Goal: Check status: Check status

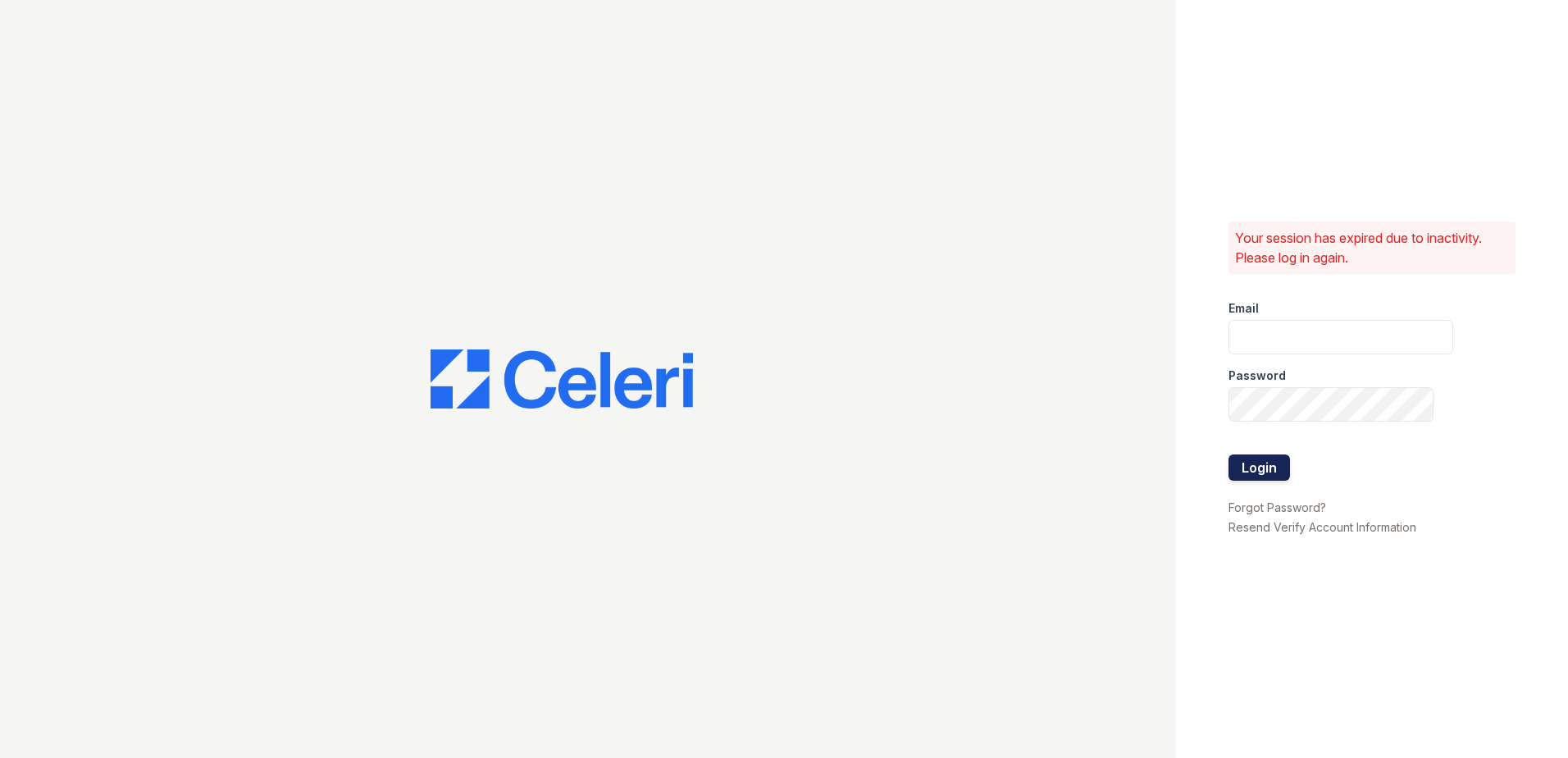
type input "arrivewestborough@trinity-pm.com"
click at [1268, 475] on button "Login" at bounding box center [1260, 467] width 61 height 26
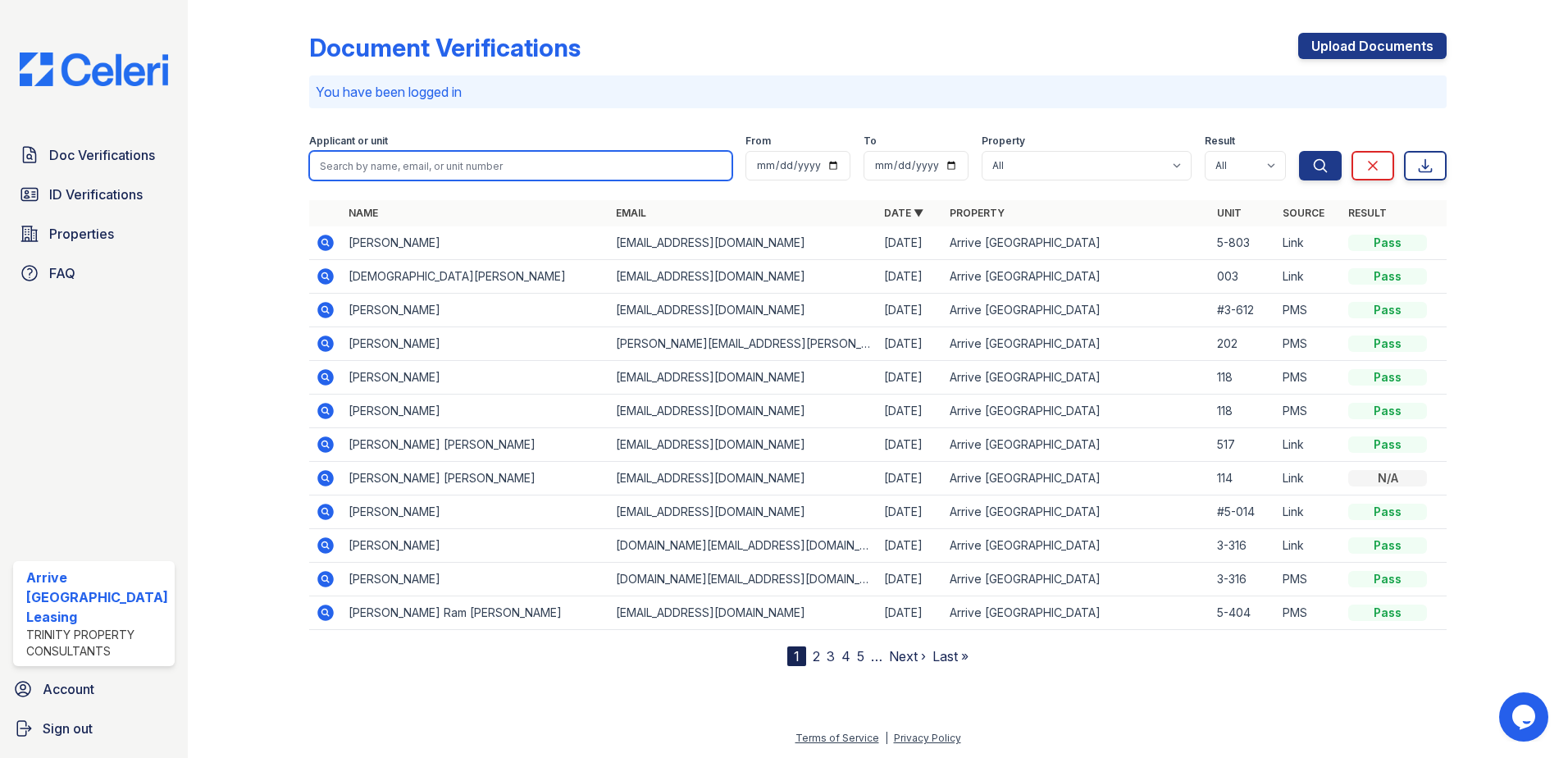
click at [413, 163] on input "search" at bounding box center [521, 165] width 424 height 30
type input "kristen"
click at [1299, 151] on button "Search" at bounding box center [1320, 165] width 43 height 30
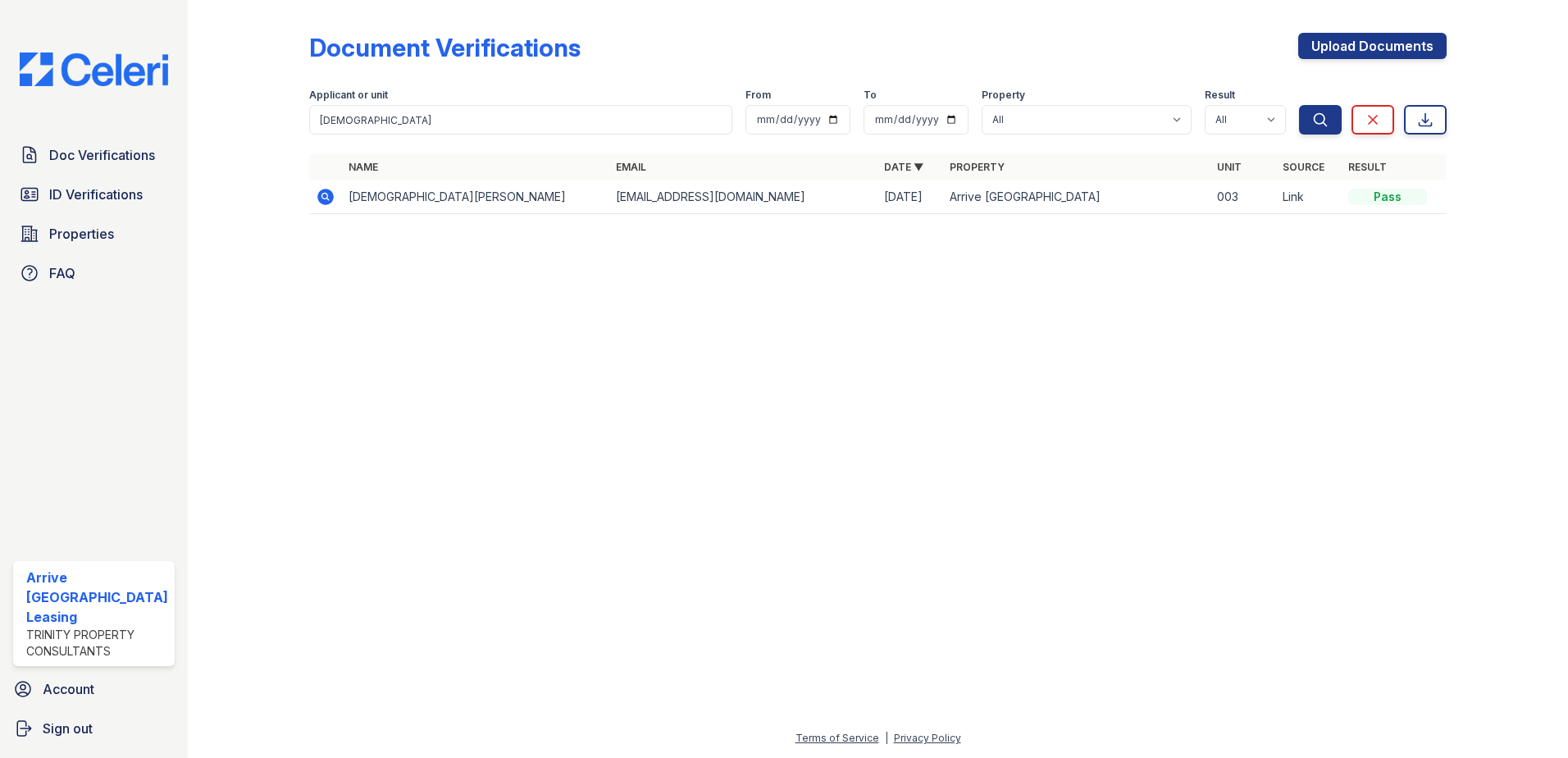
click at [374, 206] on td "Kristen Cooper" at bounding box center [476, 197] width 268 height 33
click at [376, 194] on td "Kristen Cooper" at bounding box center [476, 197] width 268 height 33
click at [323, 197] on icon at bounding box center [325, 196] width 4 height 4
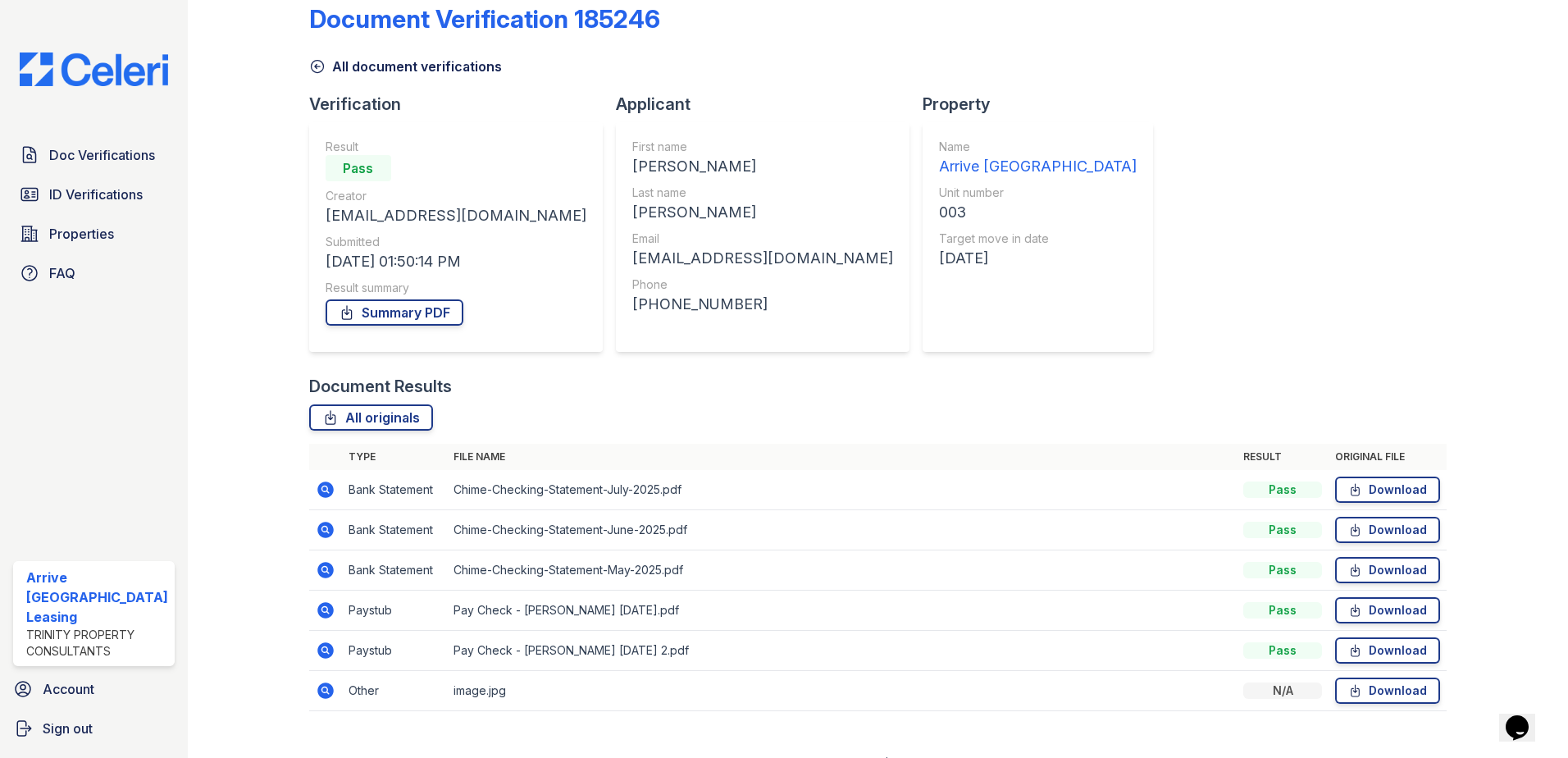
scroll to position [54, 0]
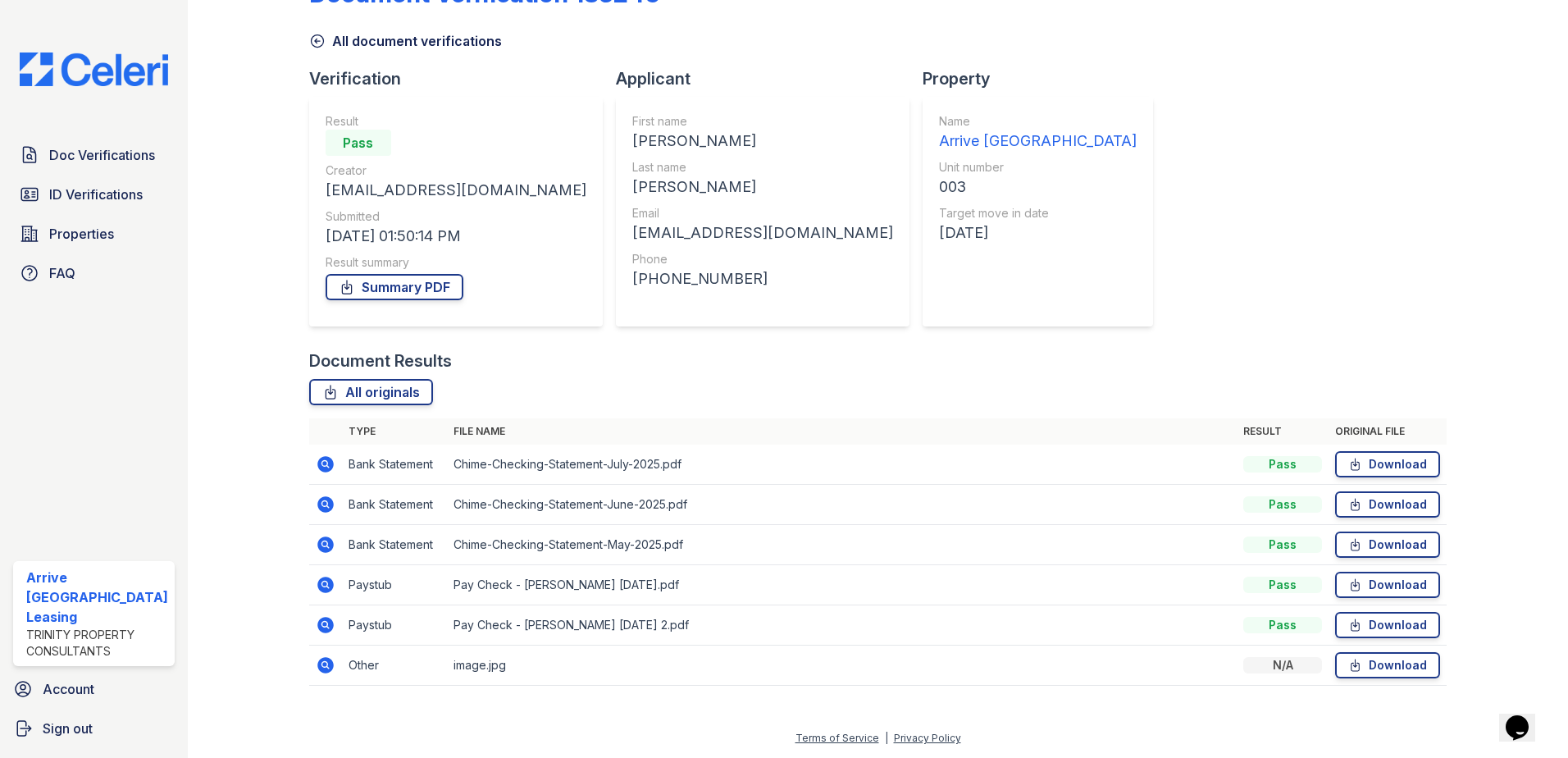
click at [329, 583] on icon at bounding box center [325, 584] width 16 height 16
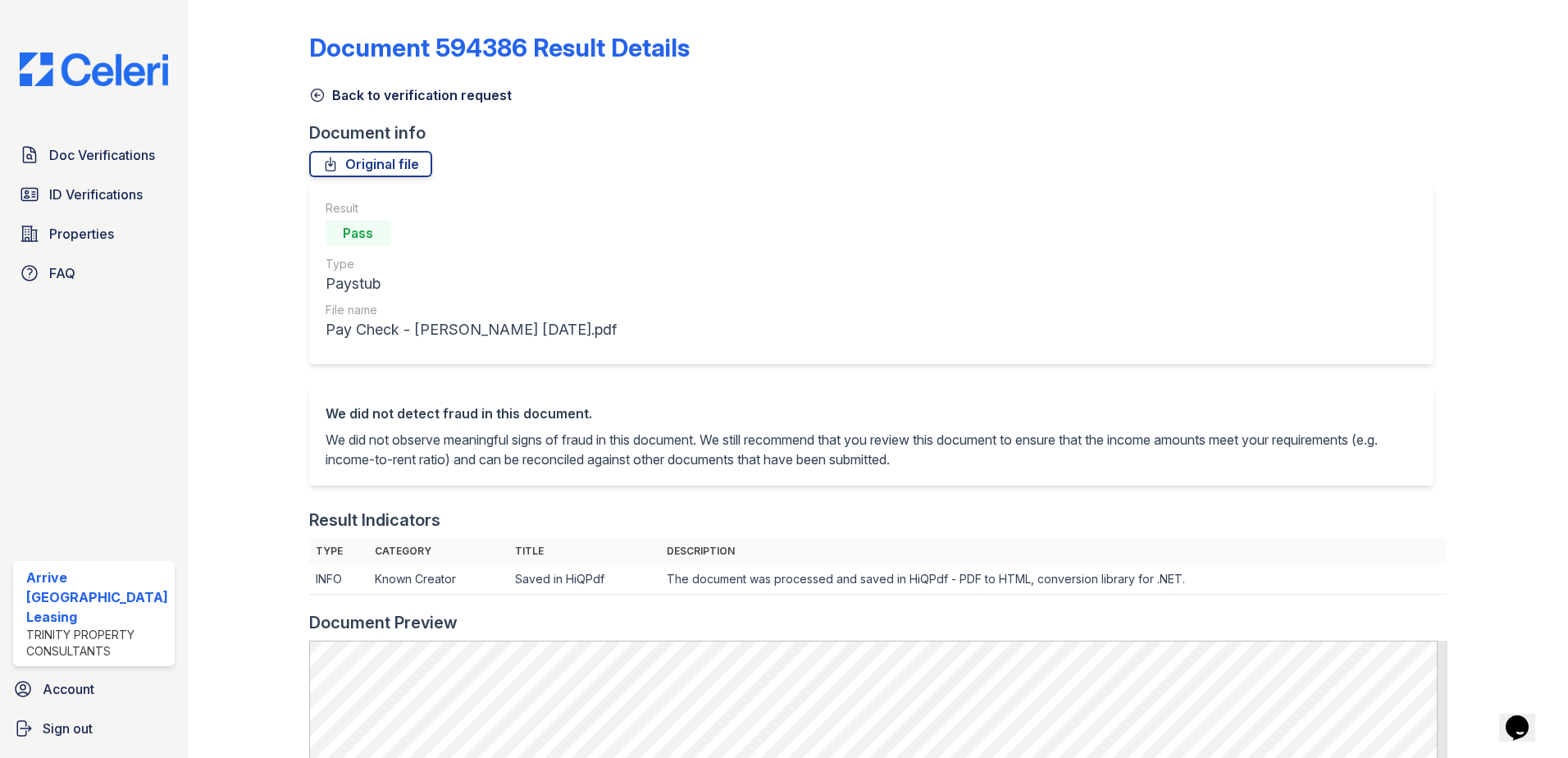
click at [317, 93] on icon at bounding box center [317, 95] width 16 height 16
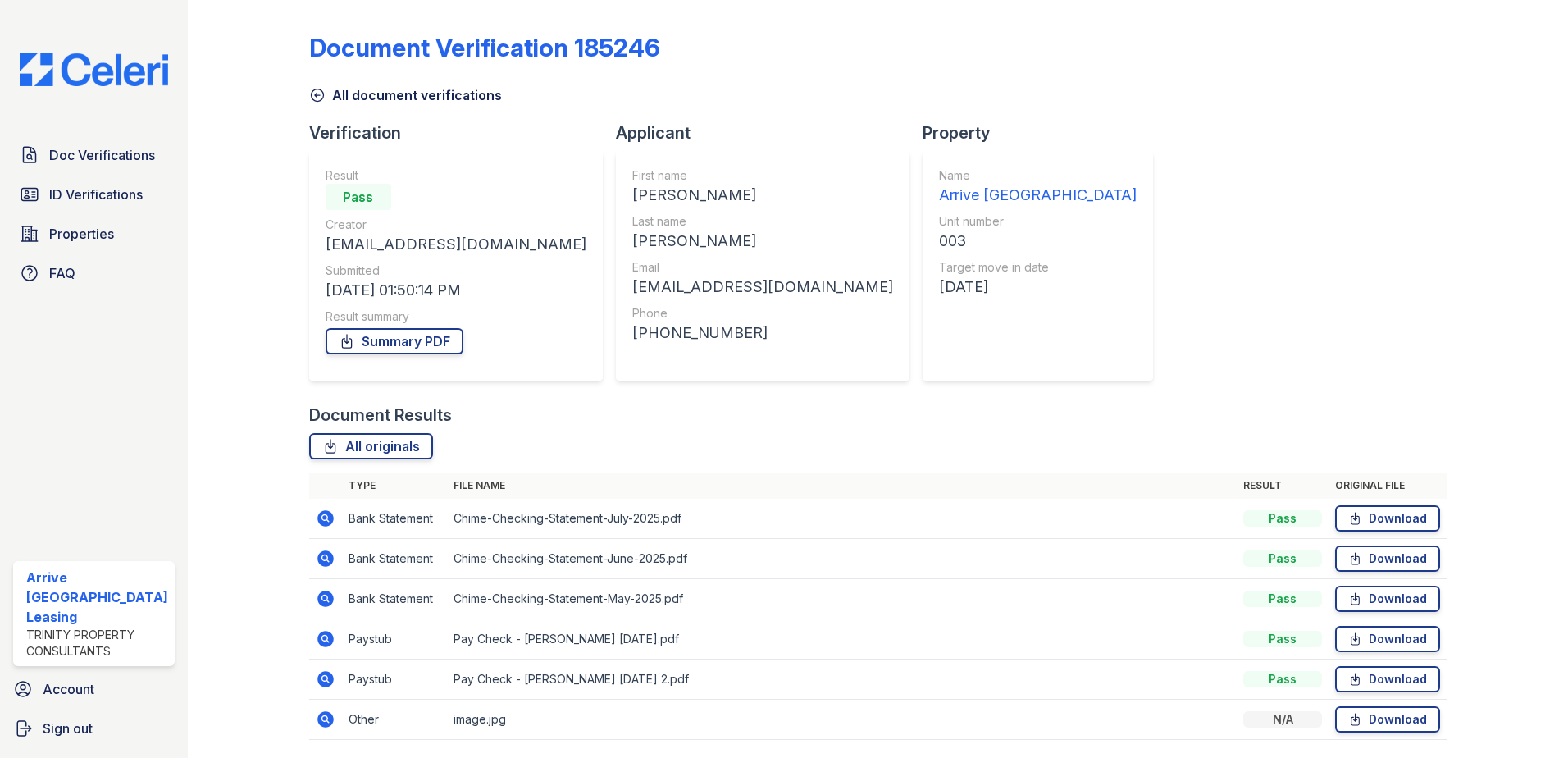
scroll to position [54, 0]
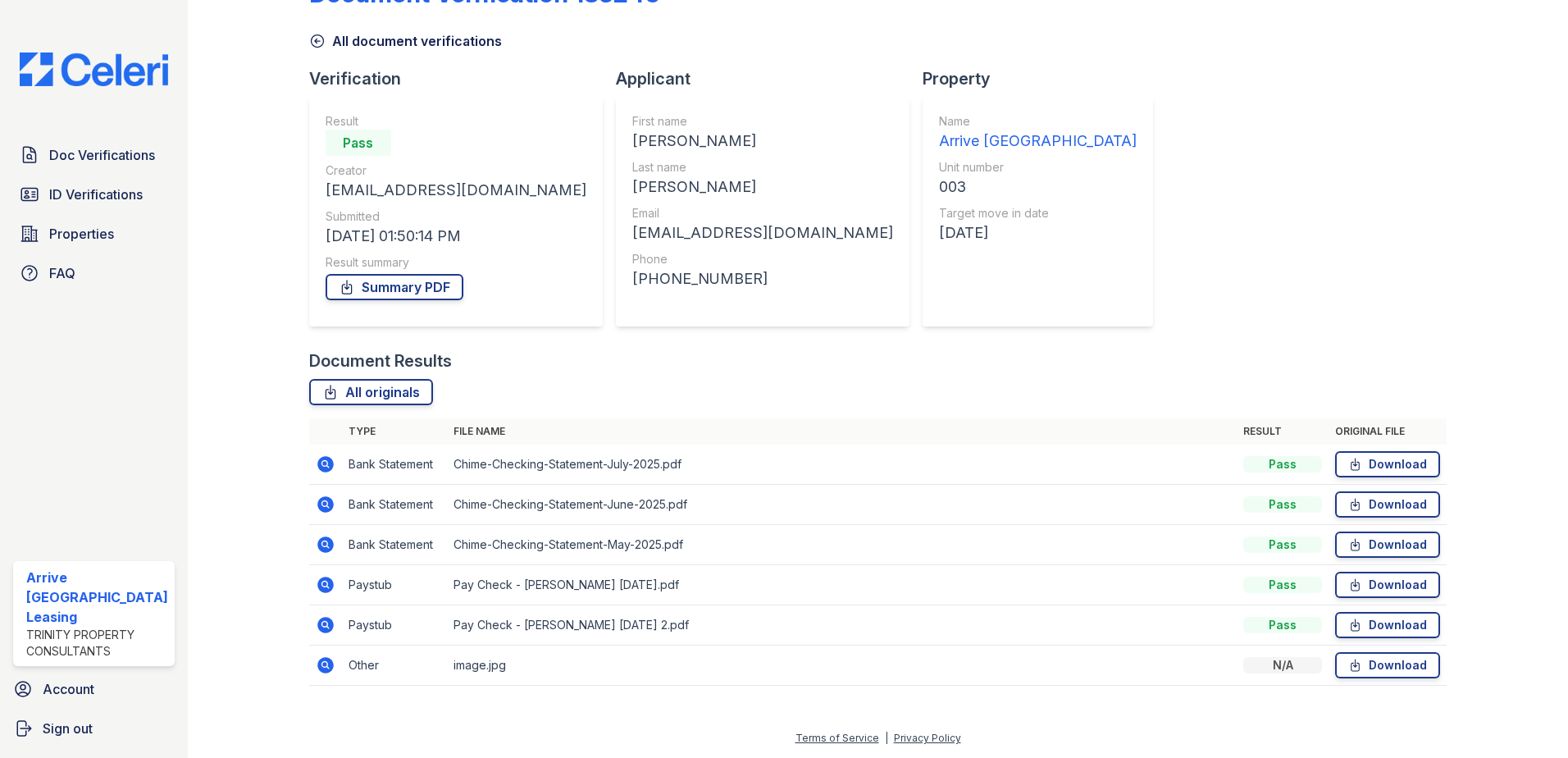
click at [323, 582] on icon at bounding box center [325, 583] width 4 height 4
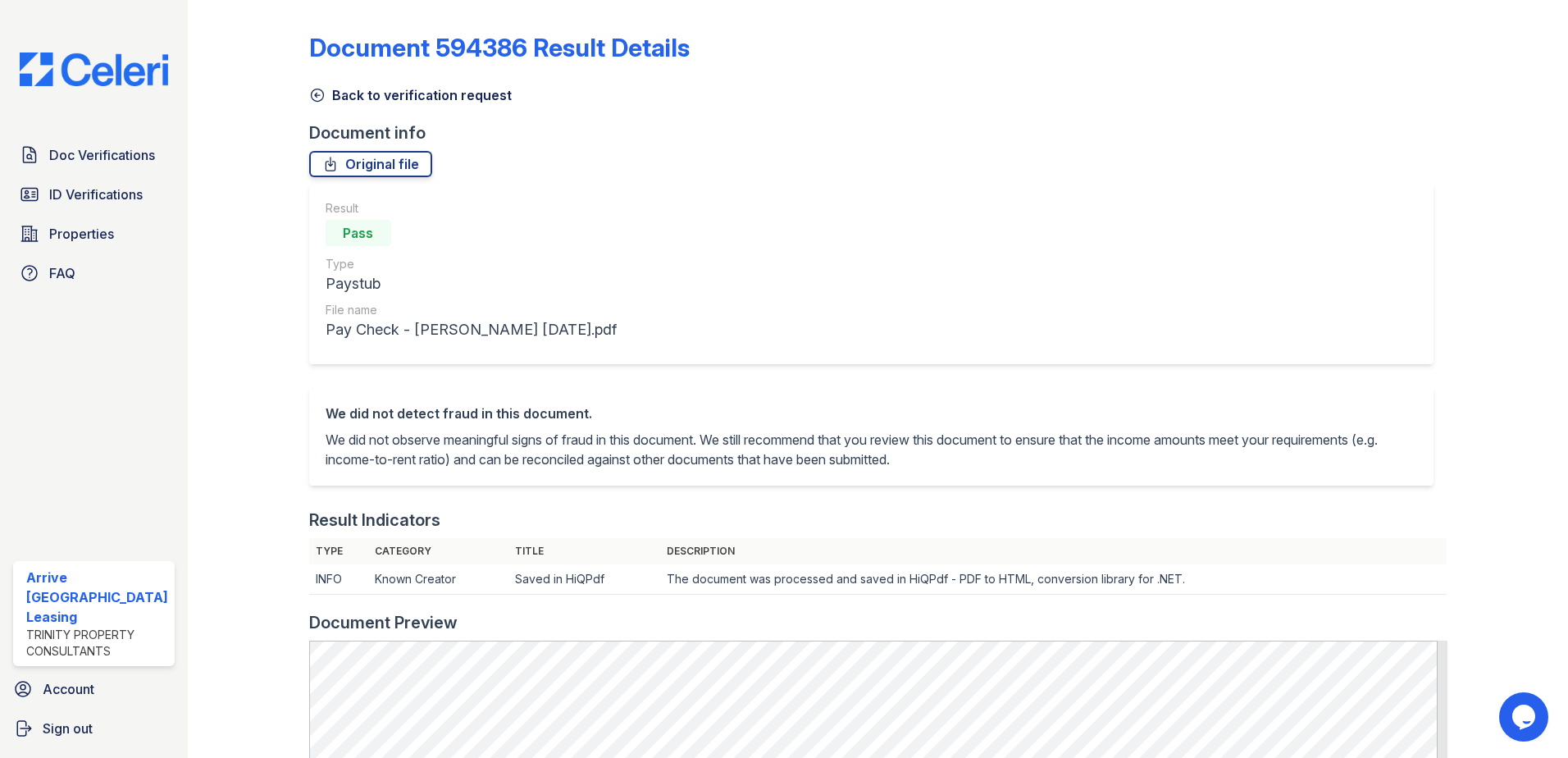
click at [315, 87] on icon at bounding box center [317, 95] width 16 height 16
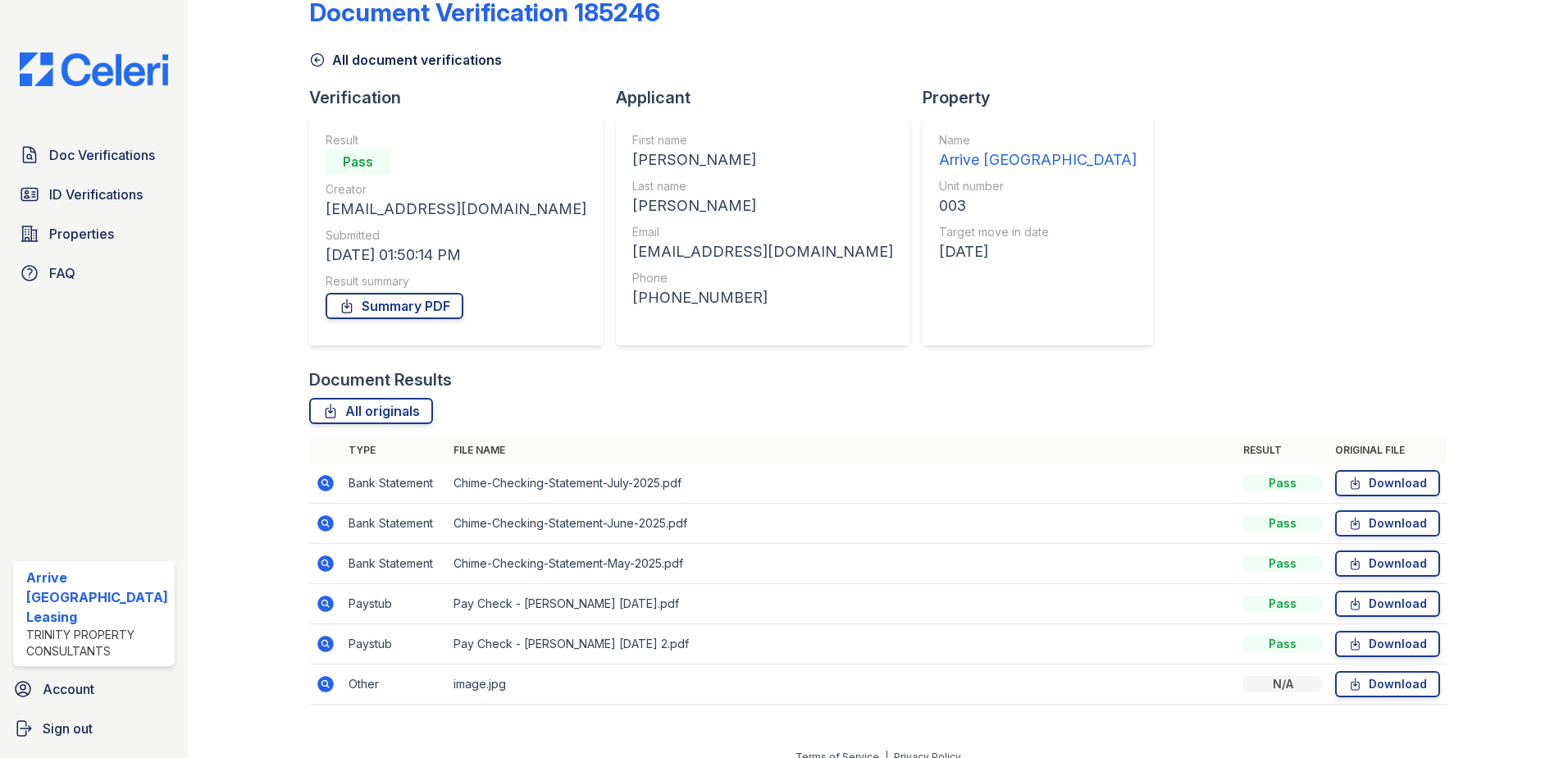
scroll to position [54, 0]
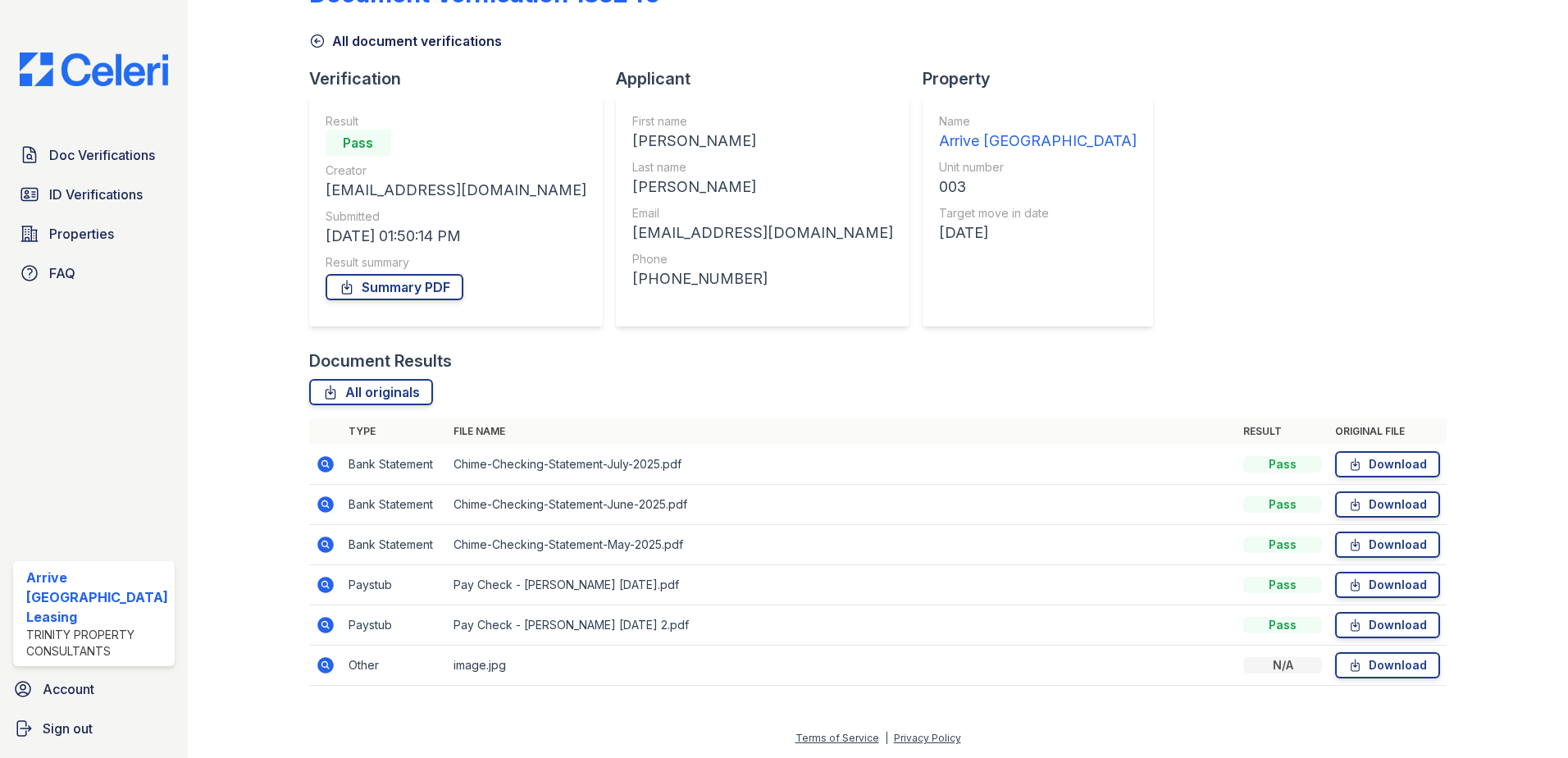
click at [316, 622] on icon at bounding box center [326, 624] width 20 height 20
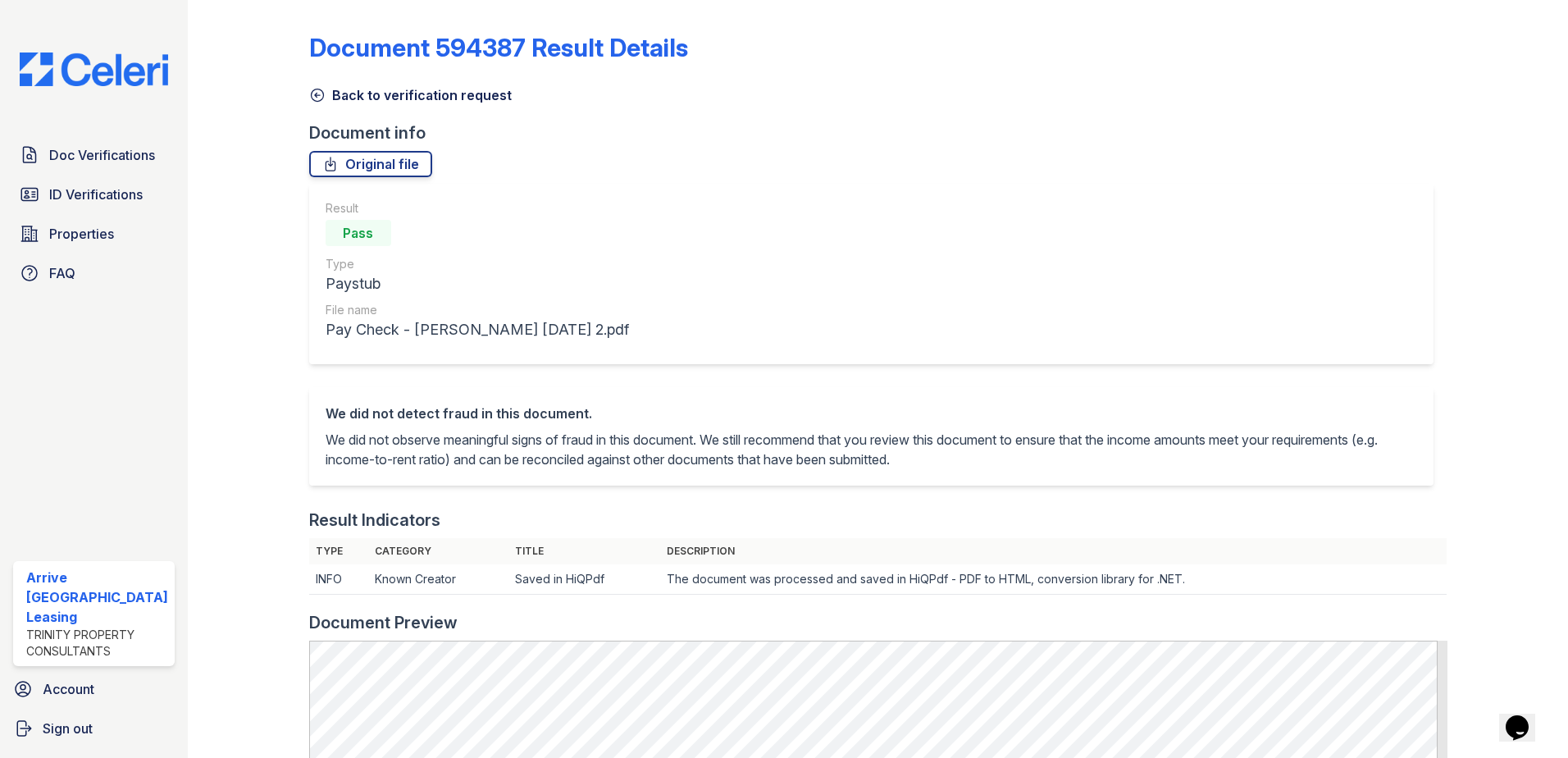
click at [313, 95] on icon at bounding box center [317, 95] width 12 height 12
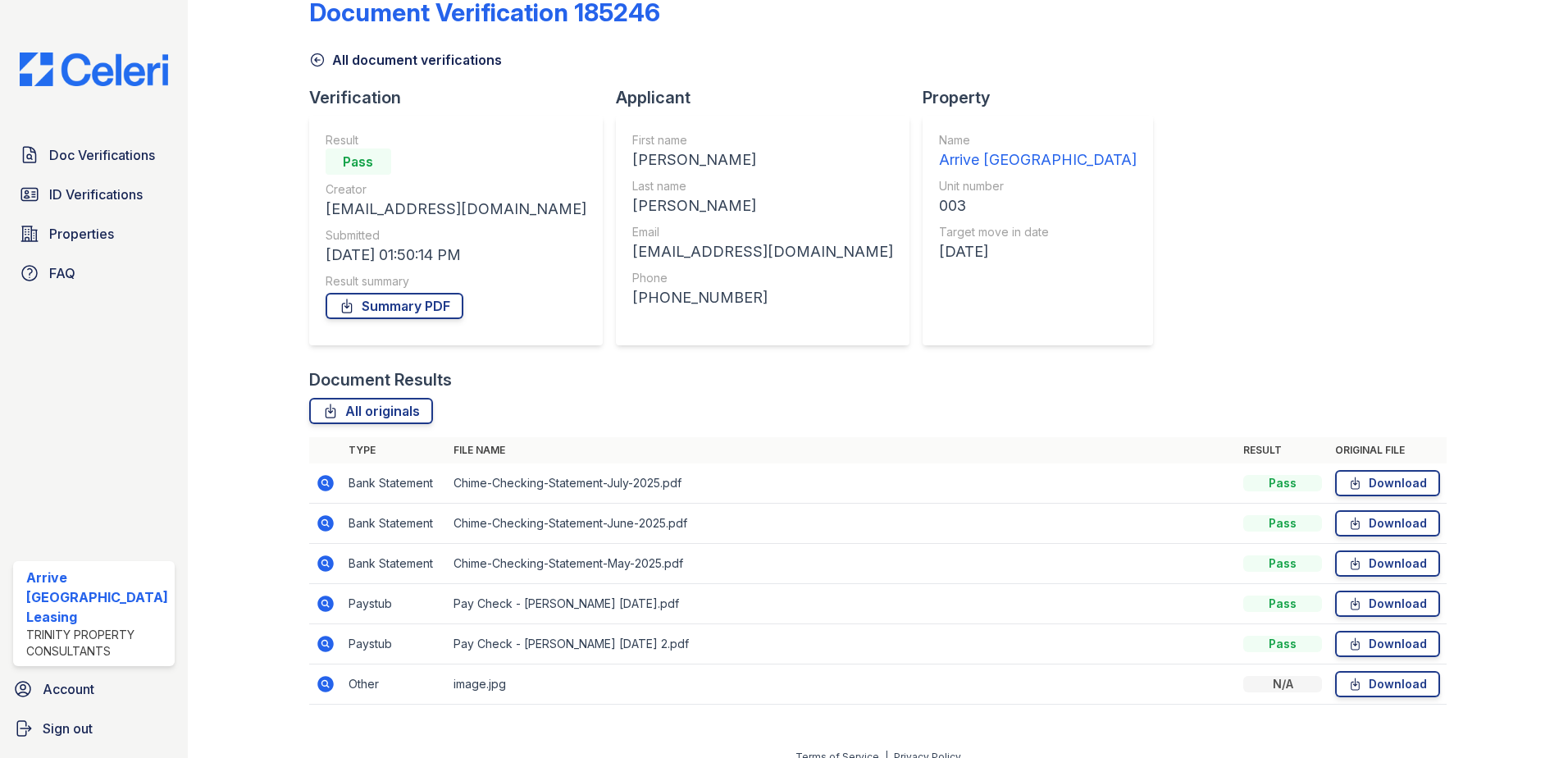
scroll to position [54, 0]
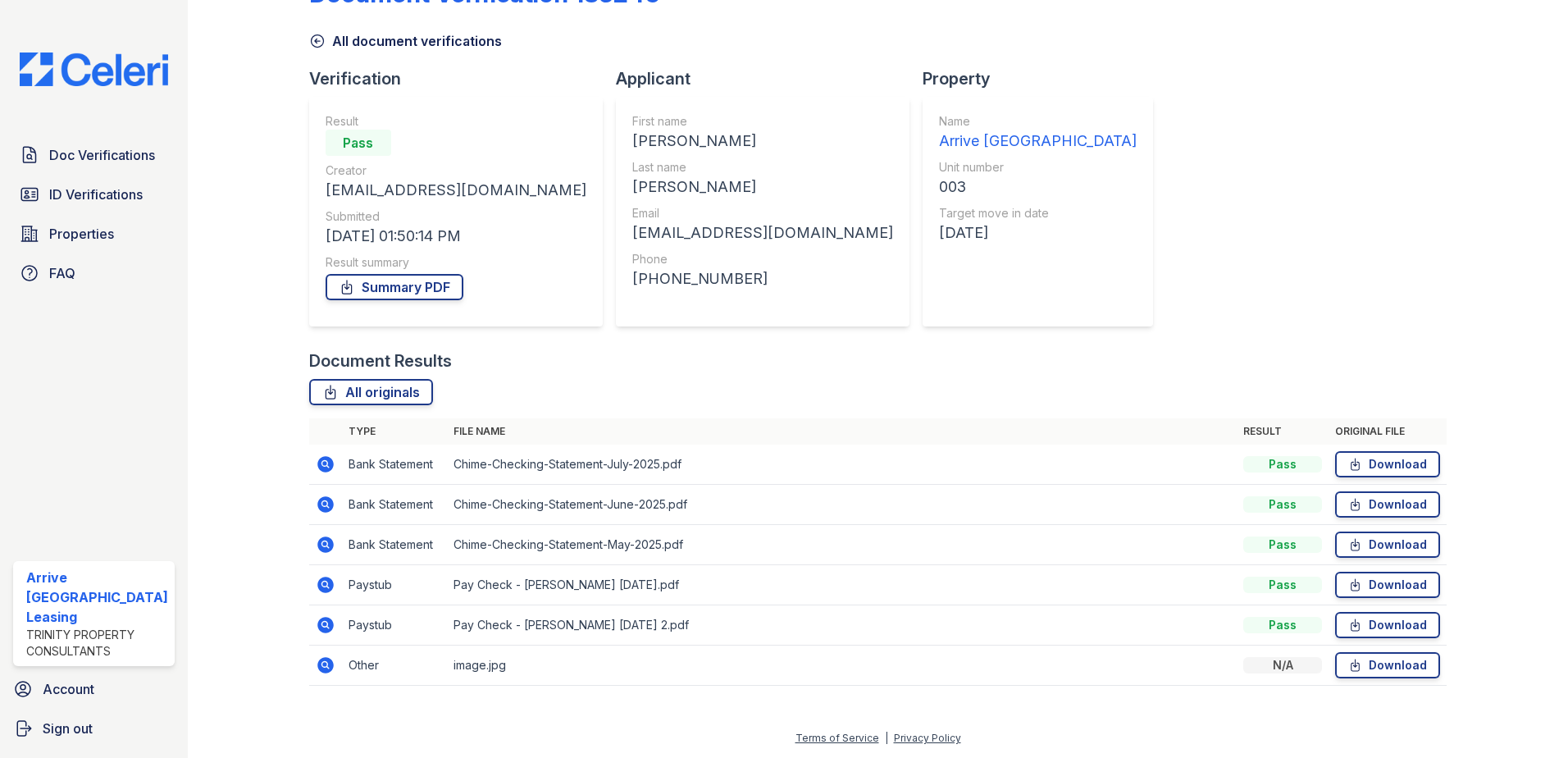
click at [319, 664] on icon at bounding box center [326, 664] width 20 height 20
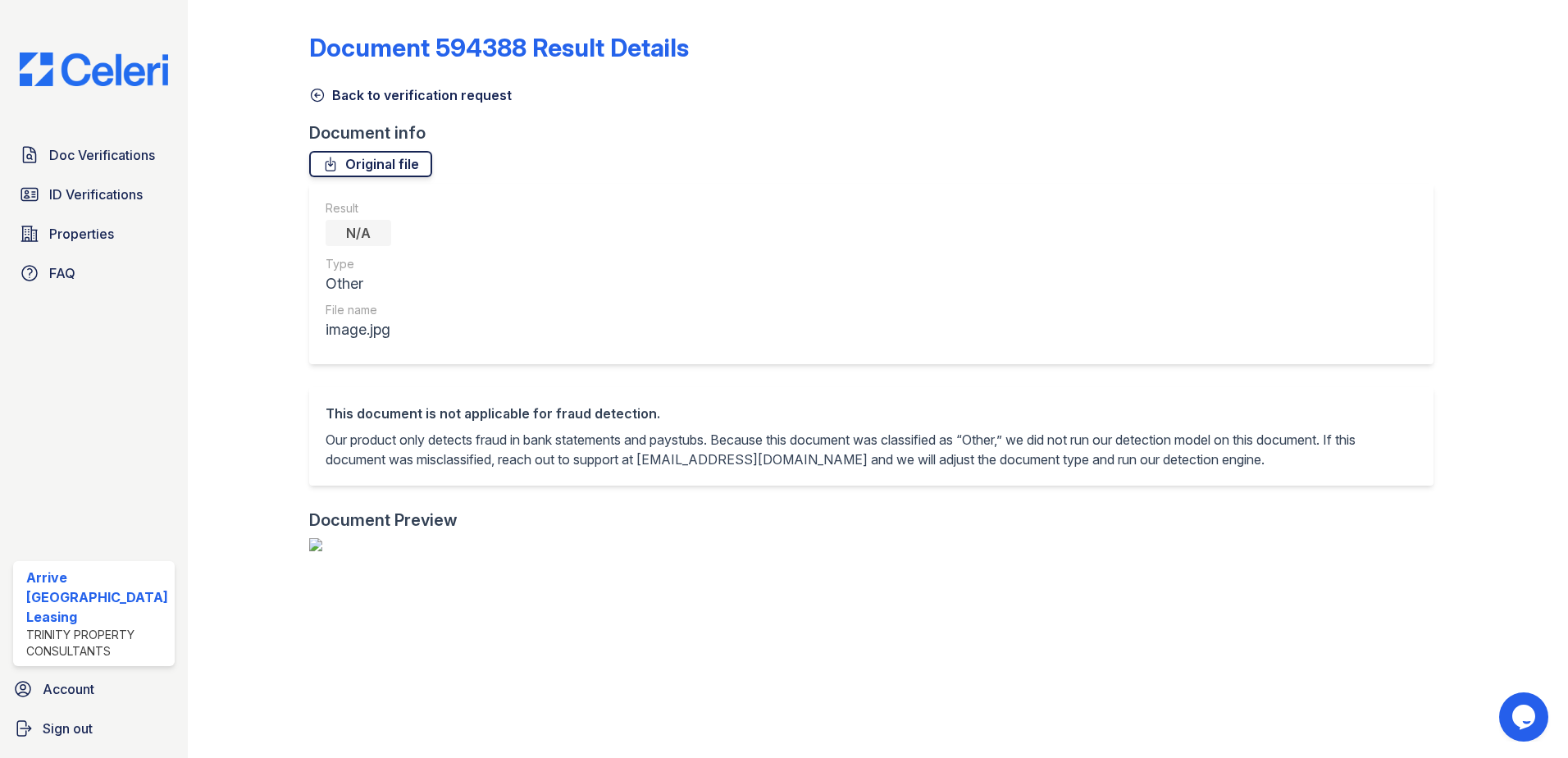
click at [352, 158] on link "Original file" at bounding box center [371, 163] width 123 height 26
click at [314, 96] on icon at bounding box center [317, 95] width 12 height 12
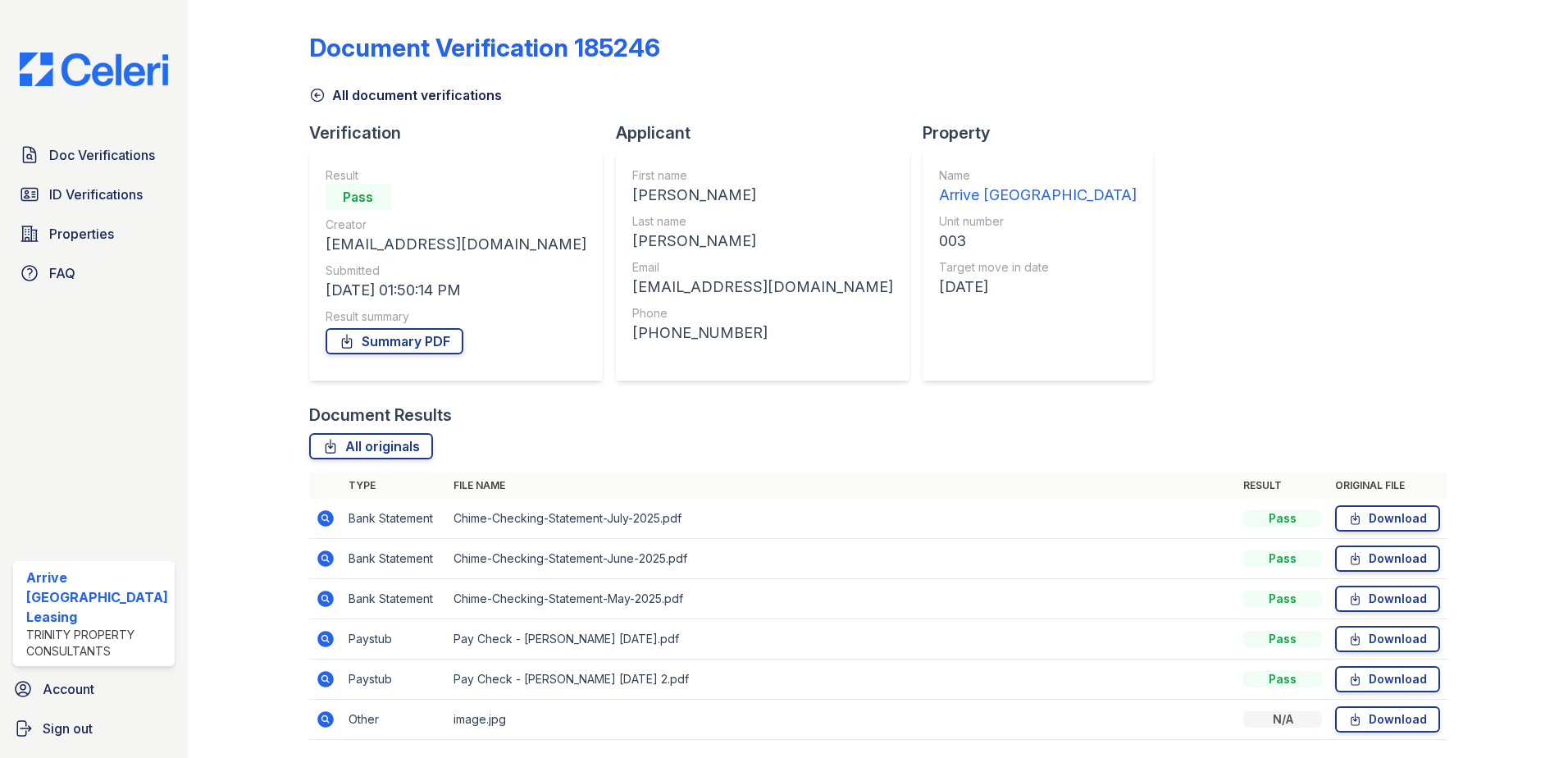
drag, startPoint x: 334, startPoint y: 522, endPoint x: 575, endPoint y: 482, distance: 244.3
click at [575, 482] on table "Type File name Result Original file Bank Statement Chime-Checking-Statement-Jul…" at bounding box center [879, 606] width 1138 height 267
click at [328, 512] on icon at bounding box center [325, 517] width 16 height 16
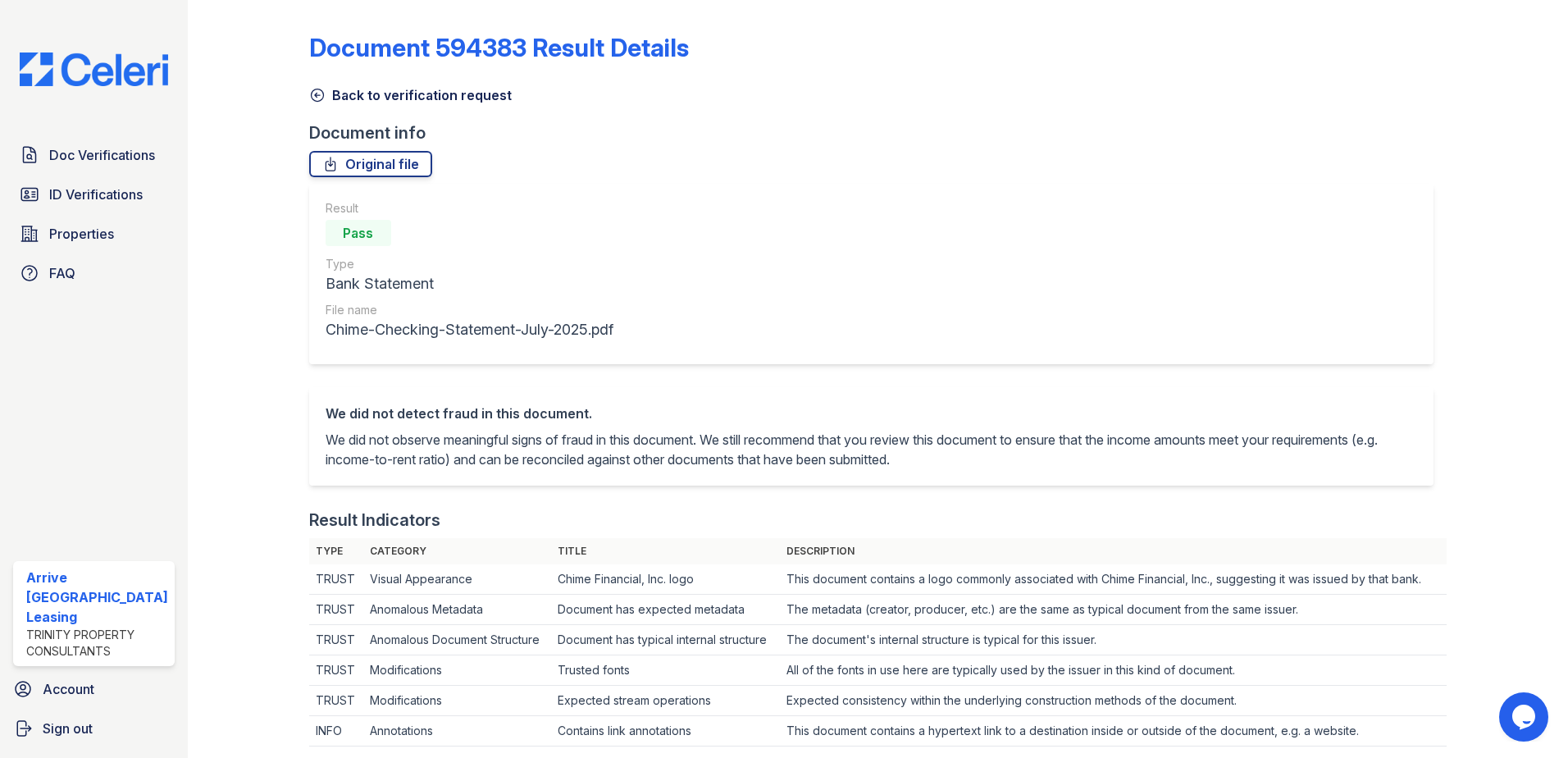
click at [321, 95] on icon at bounding box center [317, 95] width 12 height 12
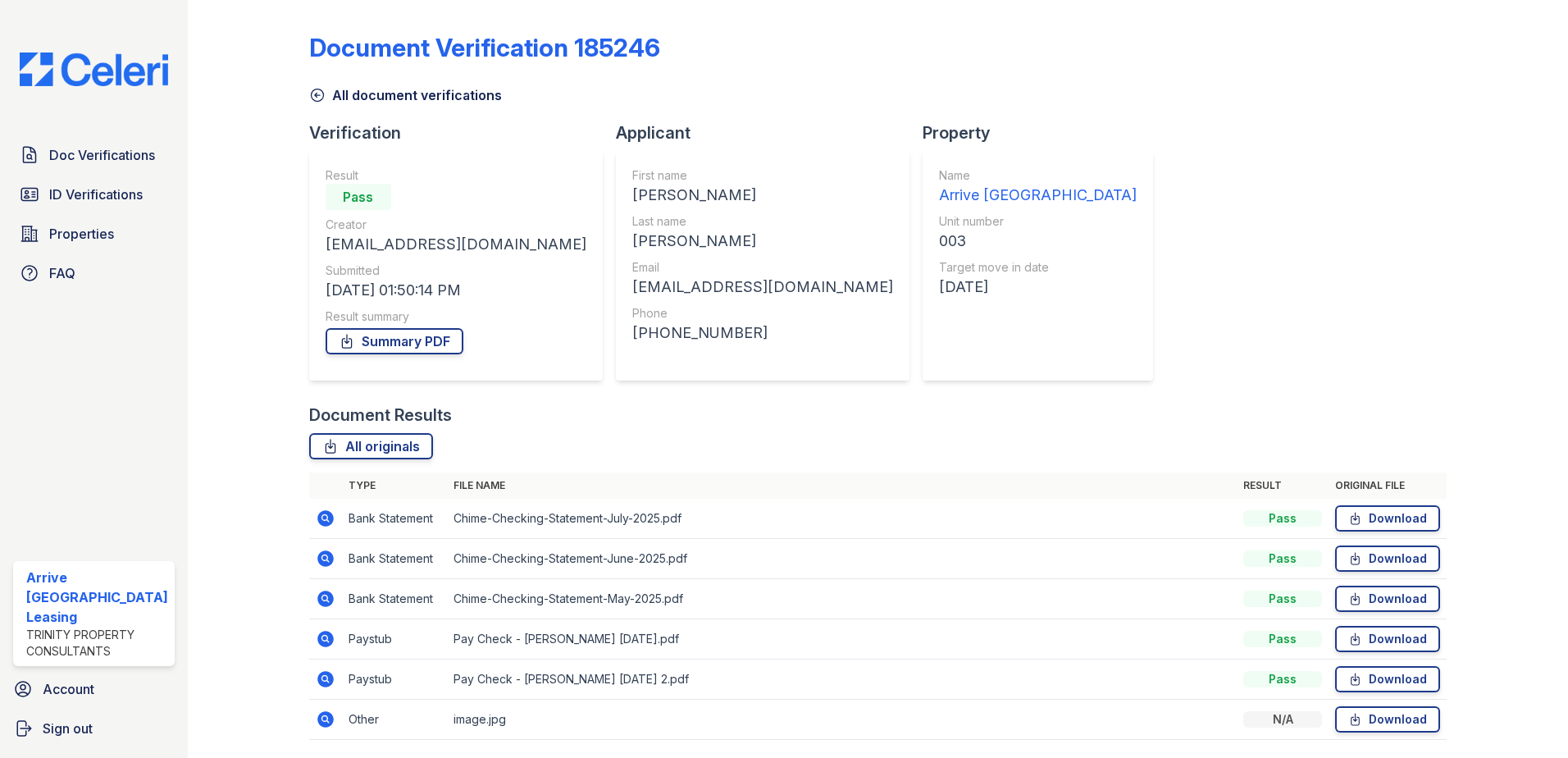
click at [321, 564] on icon at bounding box center [325, 558] width 16 height 16
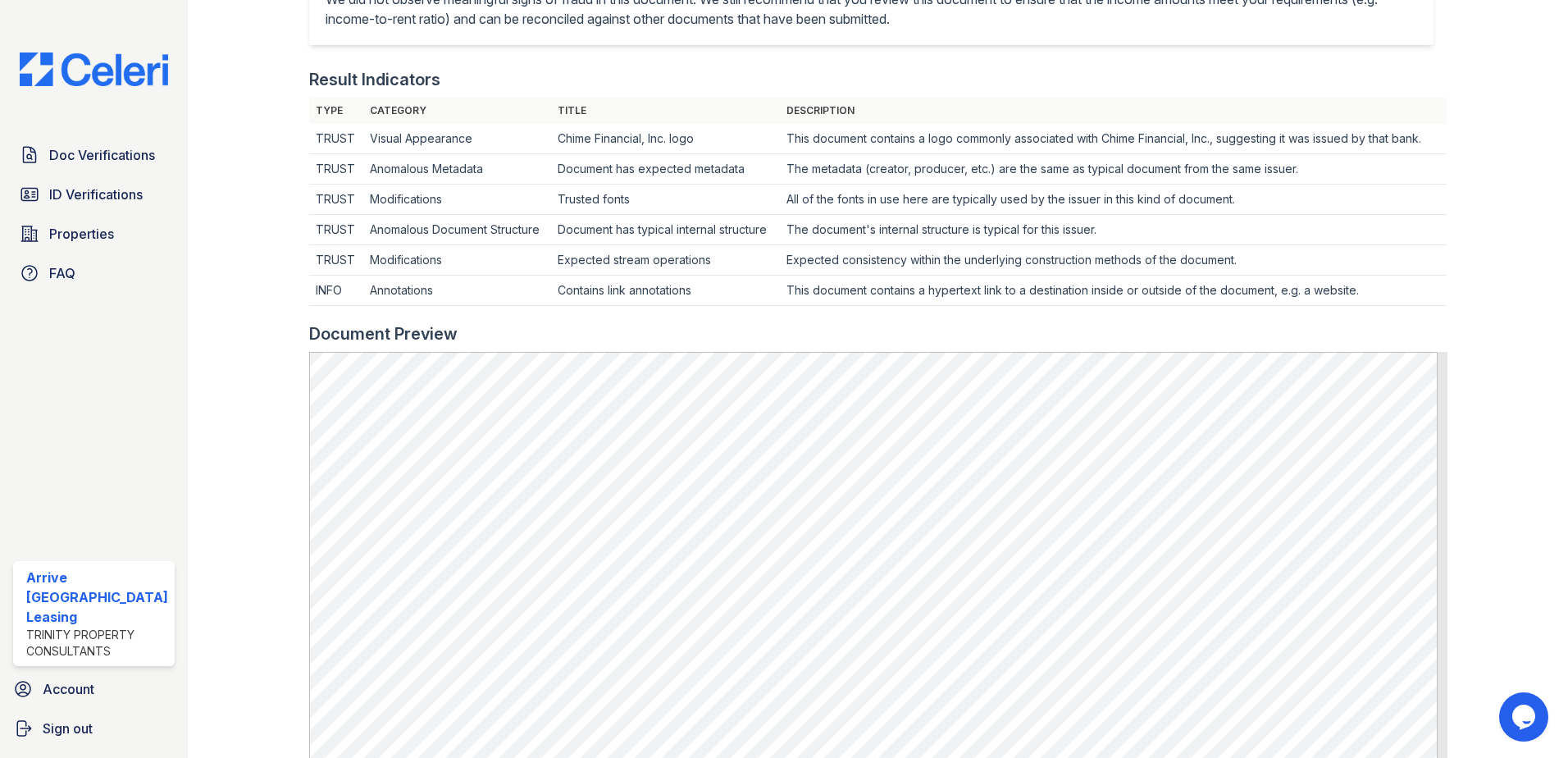
scroll to position [574, 0]
